Goal: Obtain resource: Obtain resource

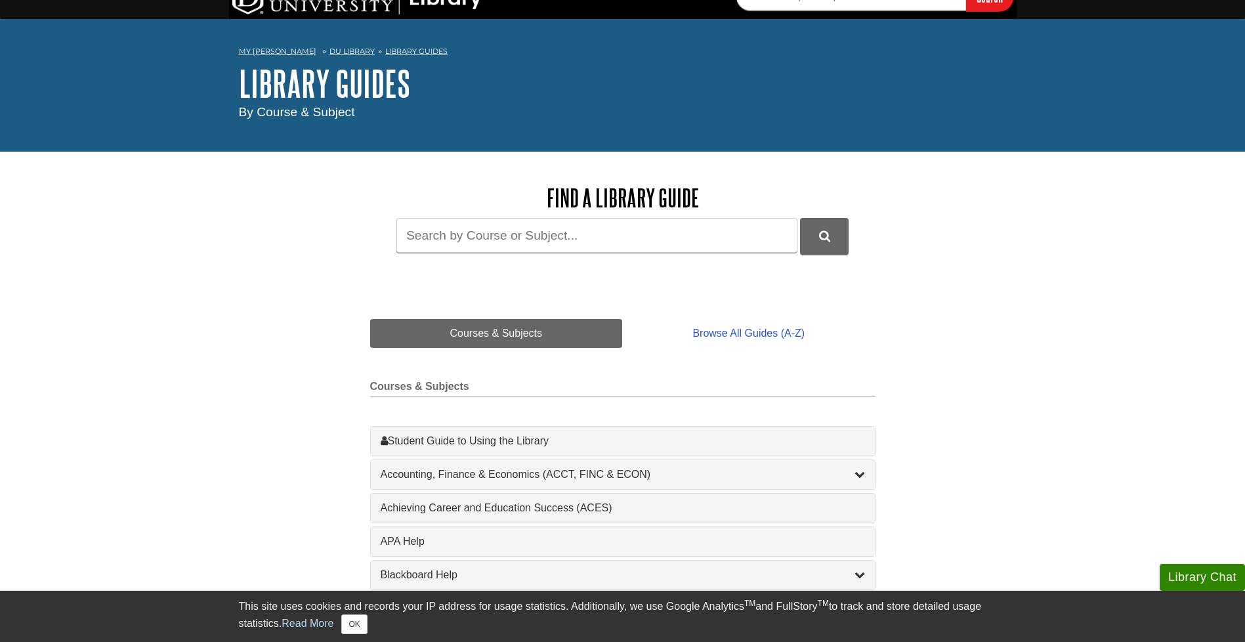
scroll to position [21, 0]
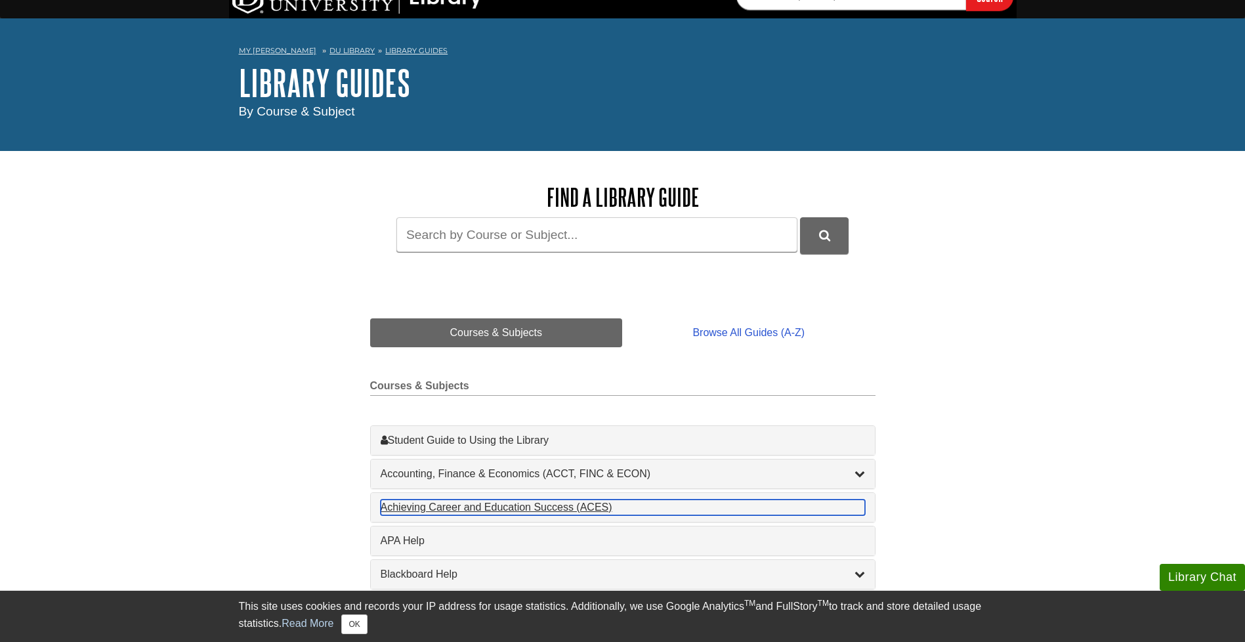
click at [532, 503] on div "Achieving Career and Education Success (ACES) , 1 guides" at bounding box center [623, 507] width 484 height 16
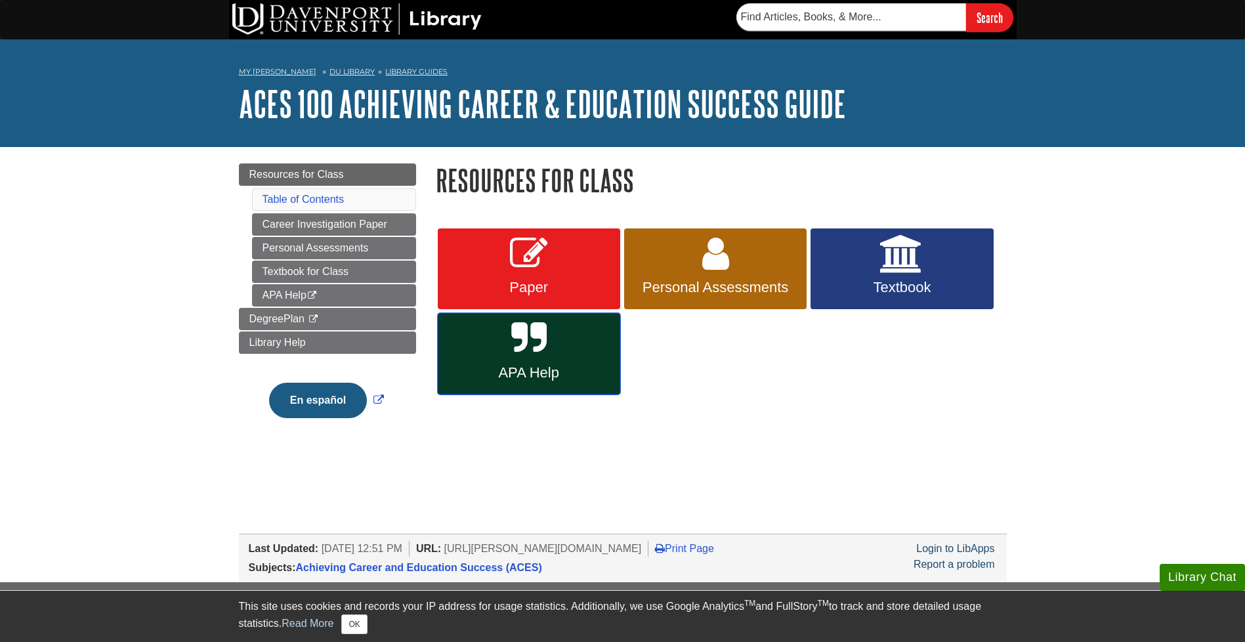
click at [507, 349] on link "APA Help" at bounding box center [529, 353] width 182 height 81
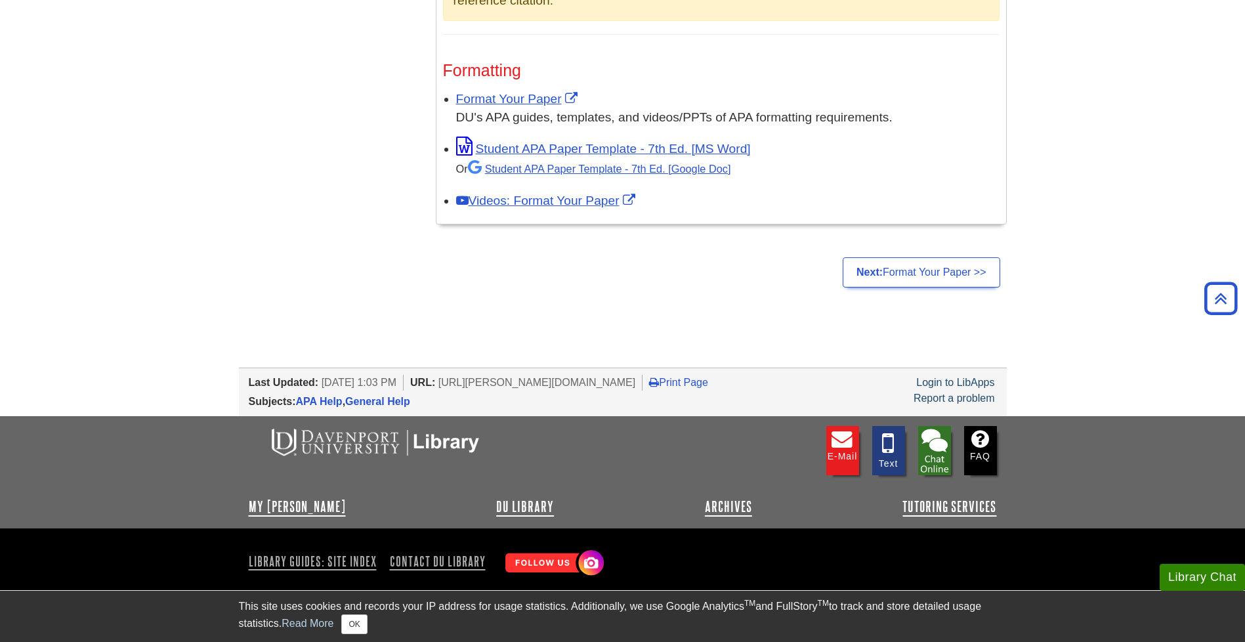
scroll to position [1076, 0]
click at [634, 149] on link "Student APA Paper Template - 7th Ed. [MS Word]" at bounding box center [603, 148] width 295 height 14
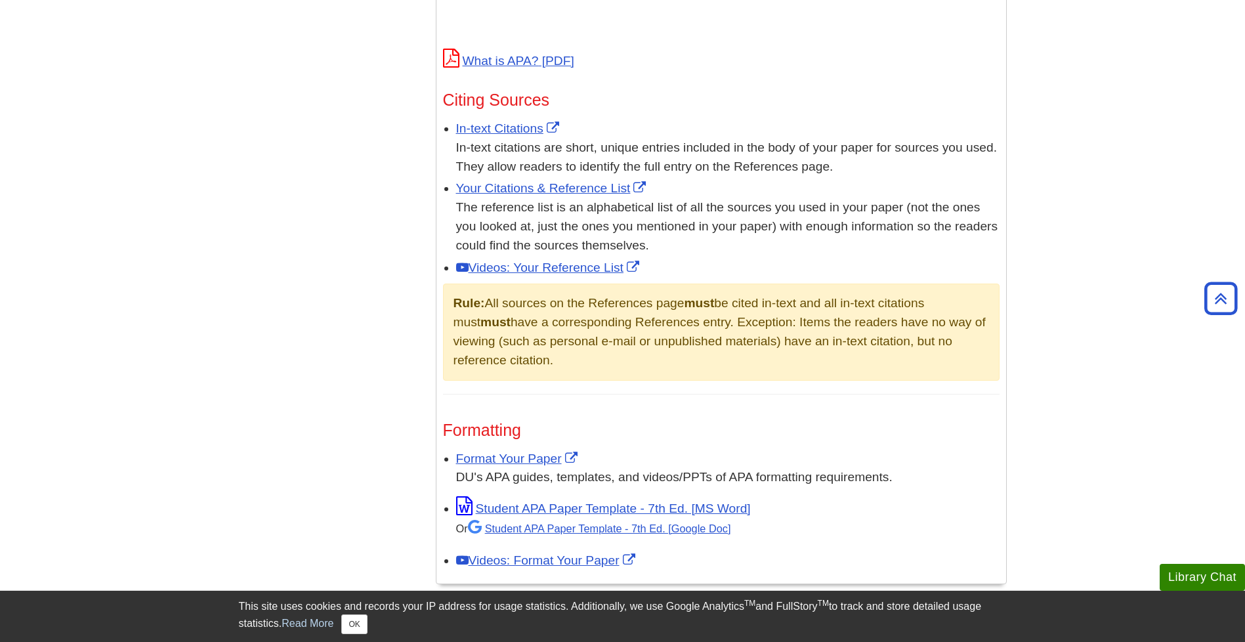
scroll to position [712, 0]
